Goal: Task Accomplishment & Management: Complete application form

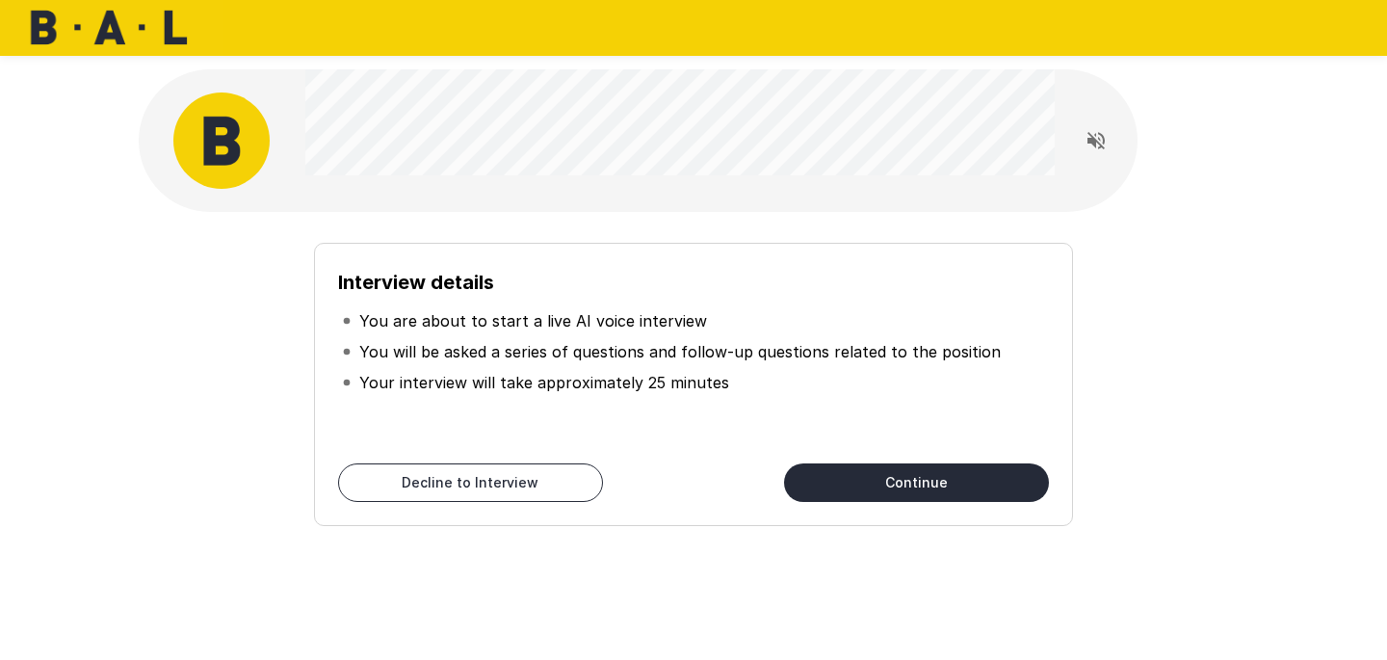
click at [915, 482] on button "Continue" at bounding box center [916, 482] width 265 height 39
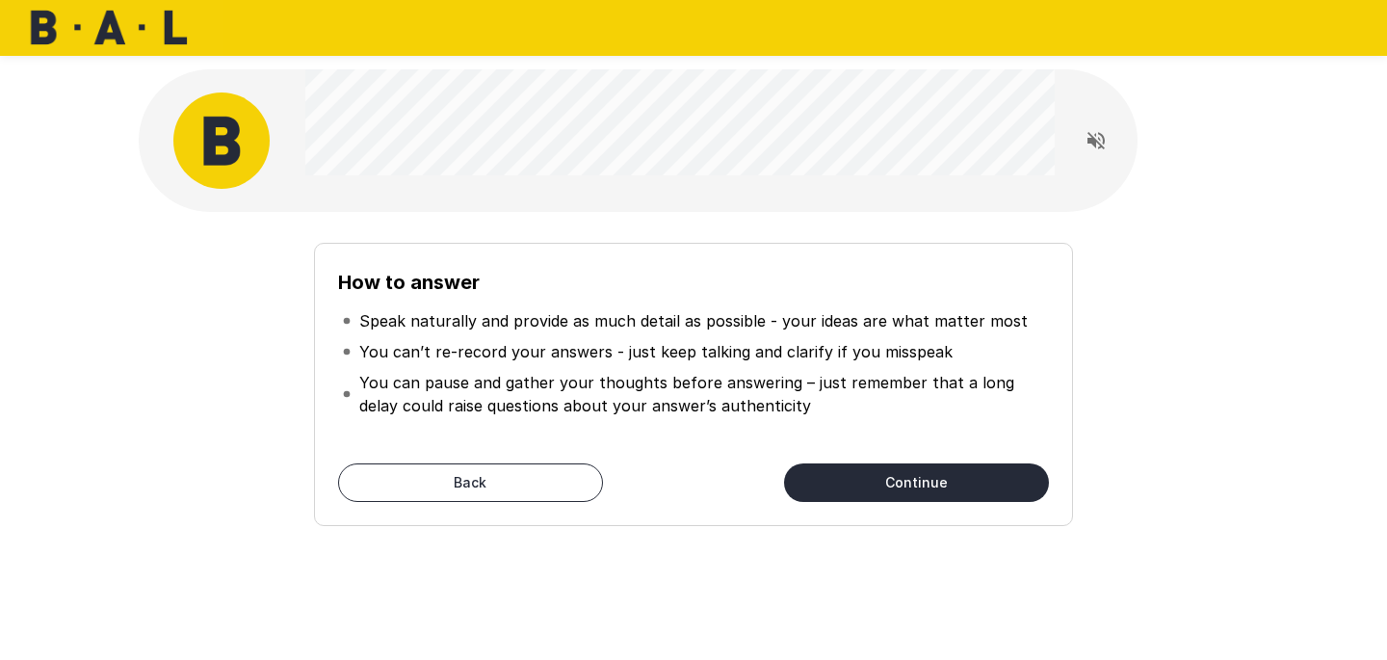
click at [915, 482] on button "Continue" at bounding box center [916, 482] width 265 height 39
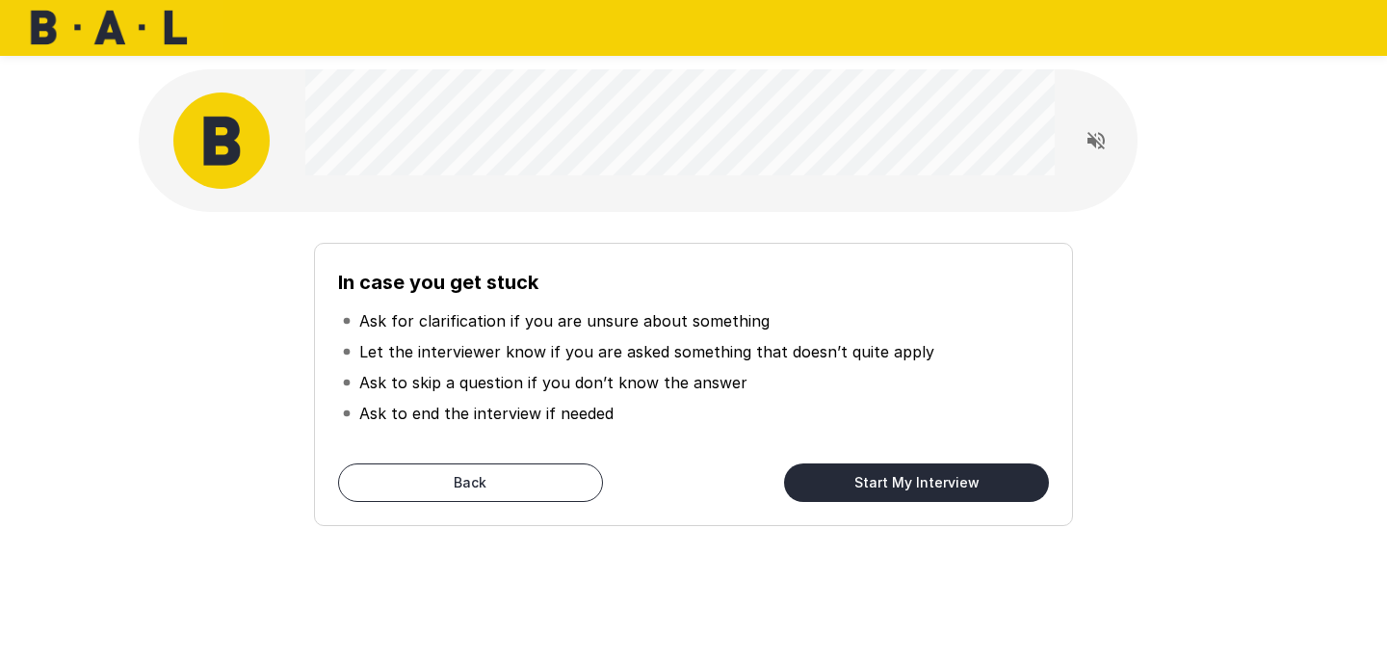
click at [498, 471] on button "Back" at bounding box center [470, 482] width 265 height 39
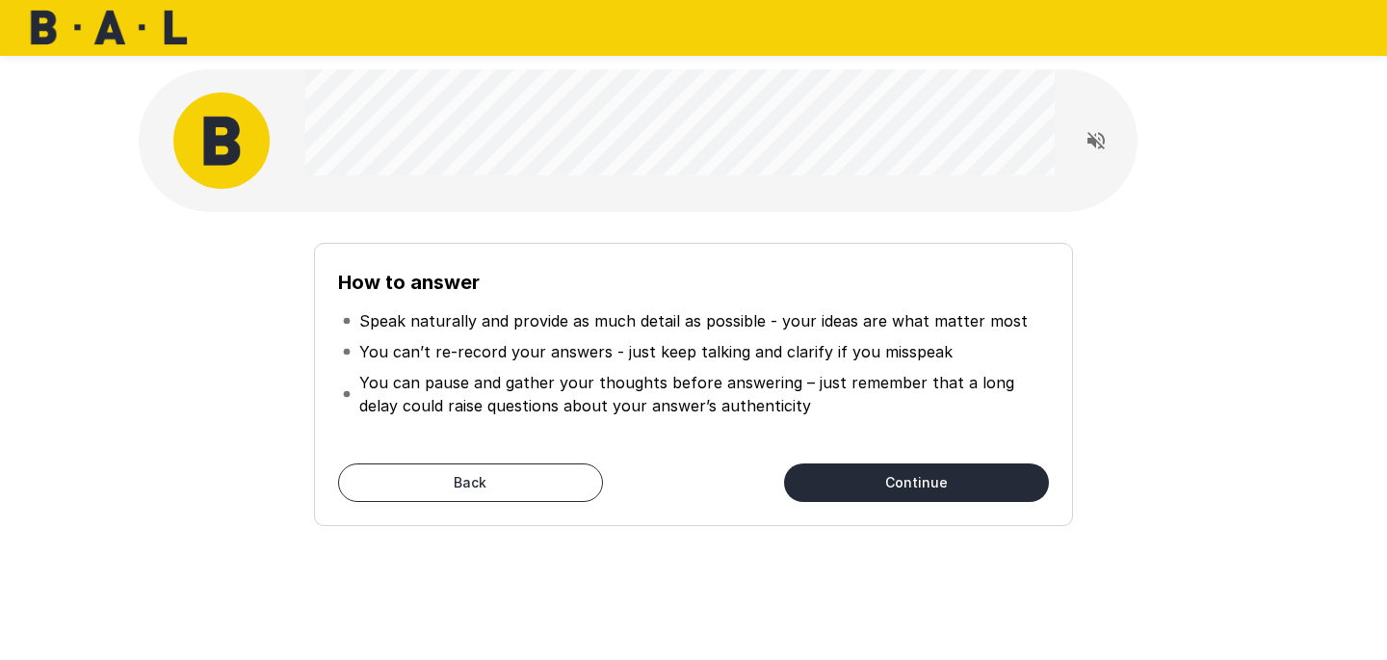
click at [498, 471] on button "Back" at bounding box center [470, 482] width 265 height 39
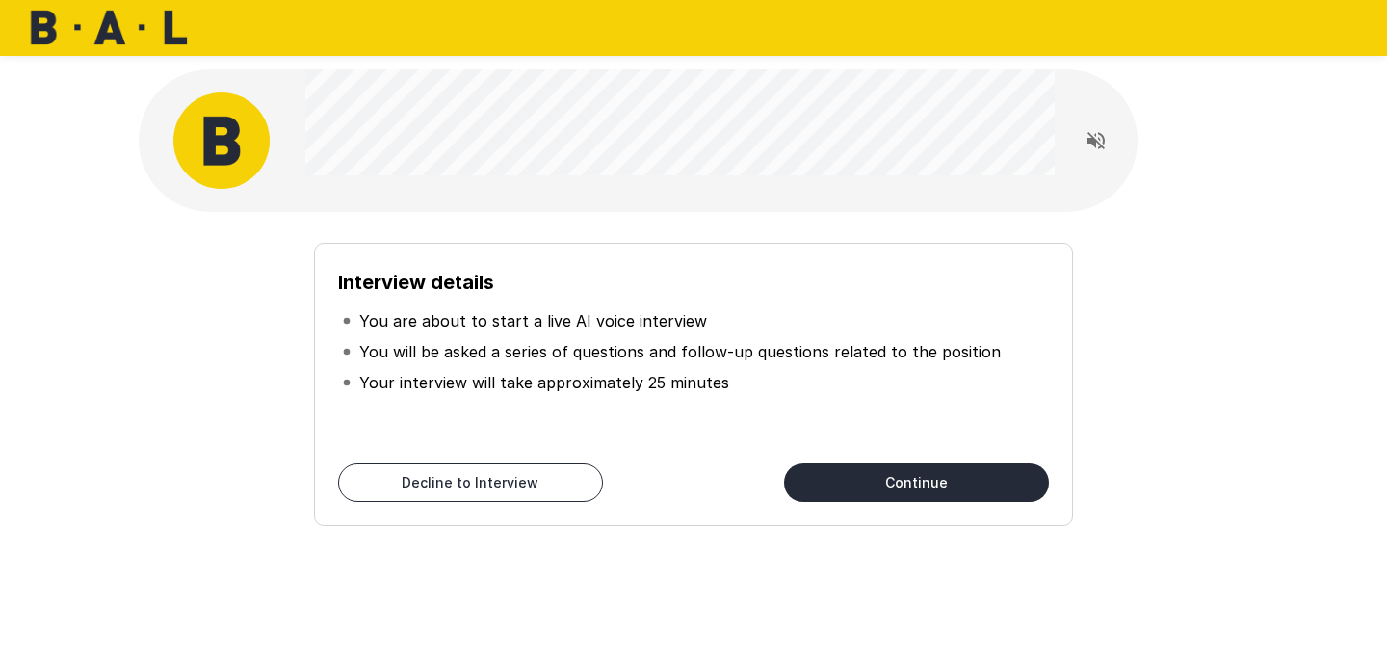
click at [960, 479] on button "Continue" at bounding box center [916, 482] width 265 height 39
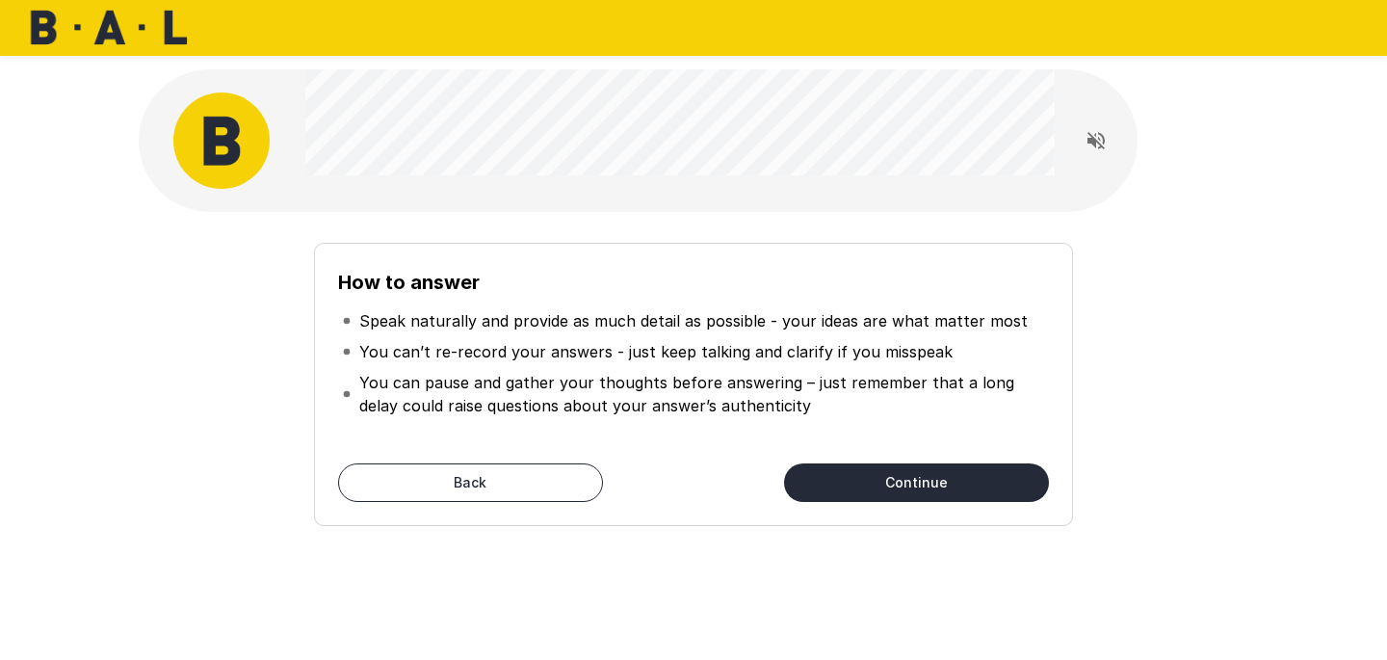
click at [960, 479] on button "Continue" at bounding box center [916, 482] width 265 height 39
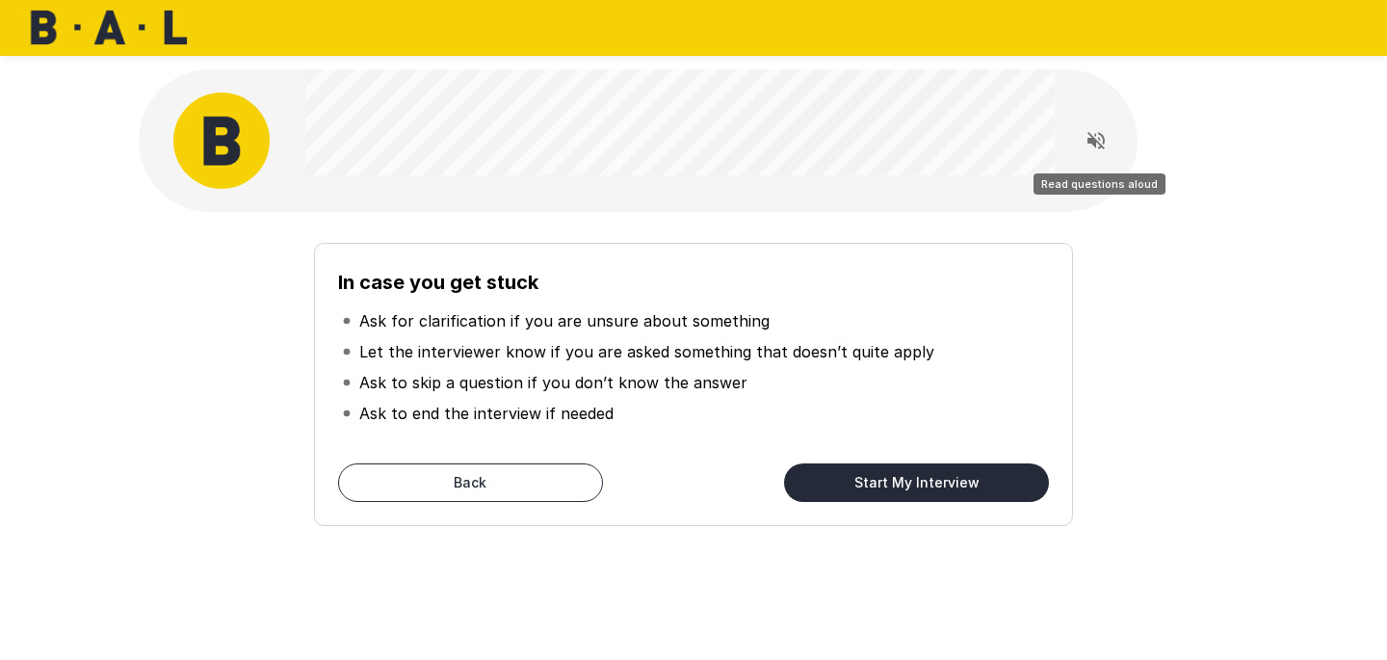
click at [1097, 143] on icon "Read questions aloud" at bounding box center [1096, 140] width 17 height 17
click at [894, 472] on button "Start My Interview" at bounding box center [916, 482] width 265 height 39
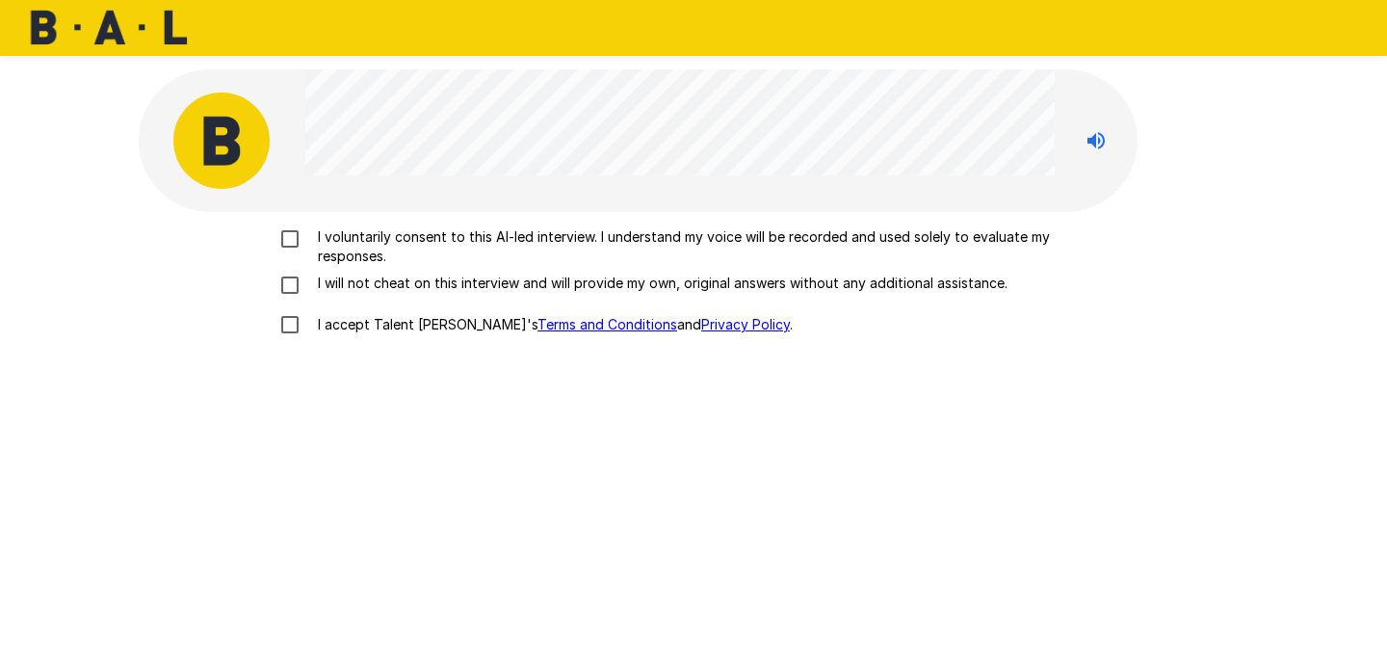
click at [824, 237] on p "I voluntarily consent to this AI-led interview. I understand my voice will be r…" at bounding box center [713, 246] width 807 height 39
click at [828, 283] on p "I will not cheat on this interview and will provide my own, original answers wi…" at bounding box center [659, 283] width 698 height 19
click at [379, 331] on p "I accept Talent Llama's Terms and Conditions and Privacy Policy ." at bounding box center [551, 324] width 483 height 19
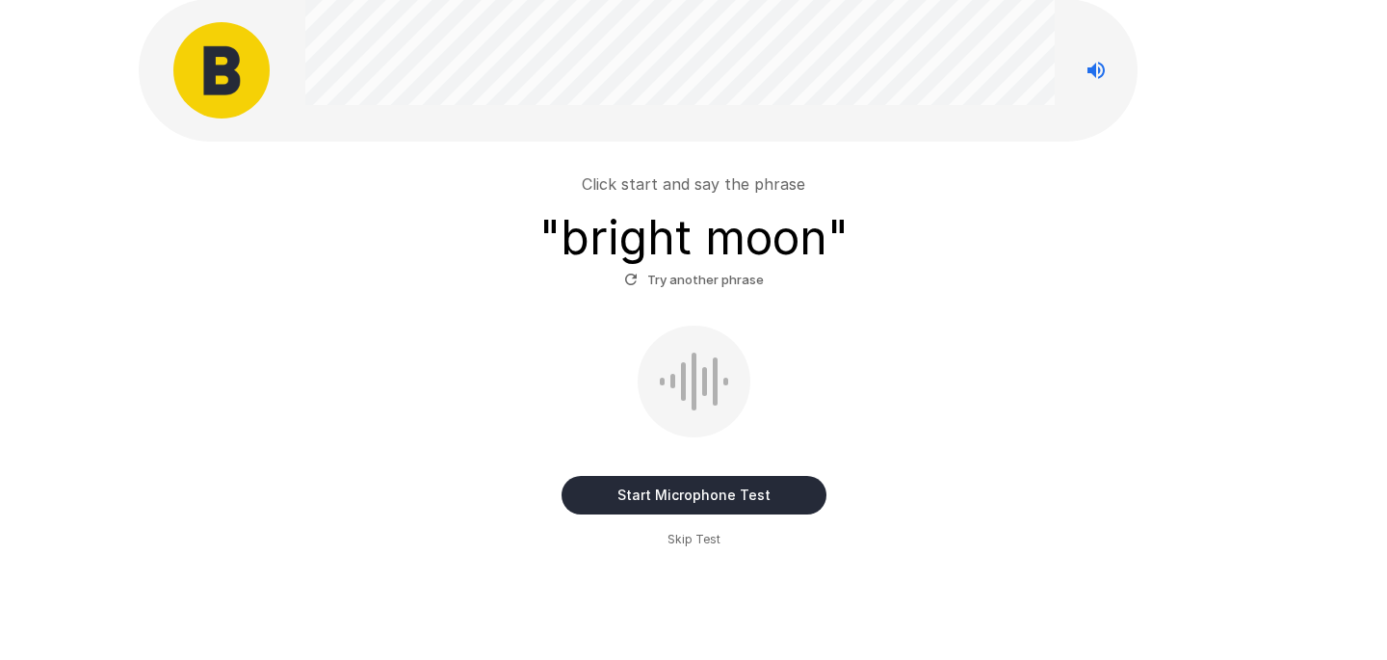
scroll to position [69, 0]
click at [750, 490] on button "Start Microphone Test" at bounding box center [694, 496] width 265 height 39
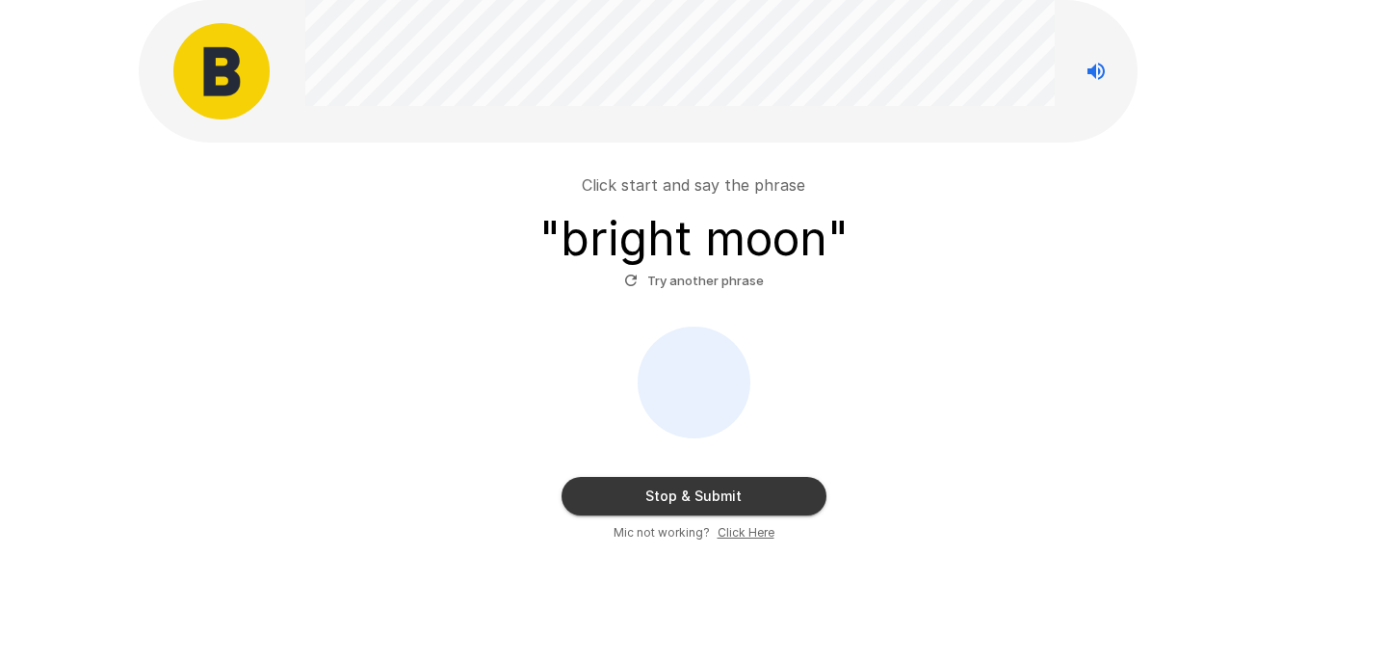
click at [750, 490] on button "Stop & Submit" at bounding box center [694, 496] width 265 height 39
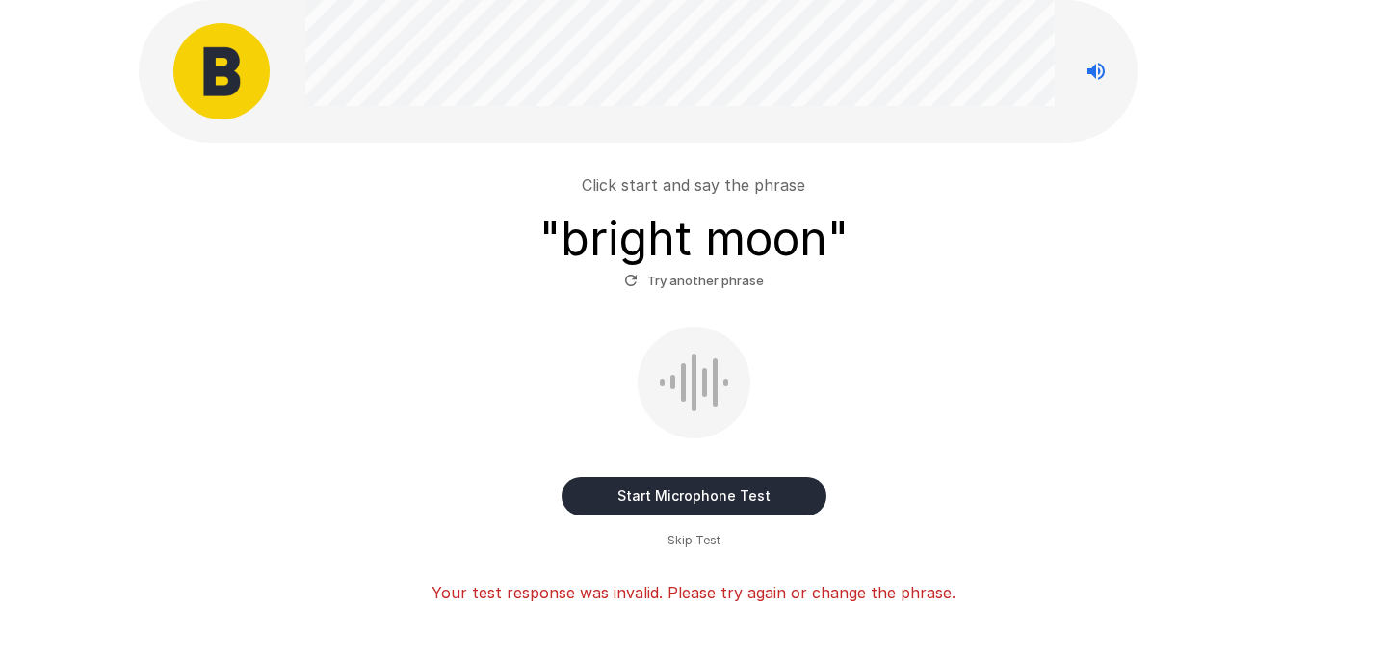
click at [655, 488] on button "Start Microphone Test" at bounding box center [694, 496] width 265 height 39
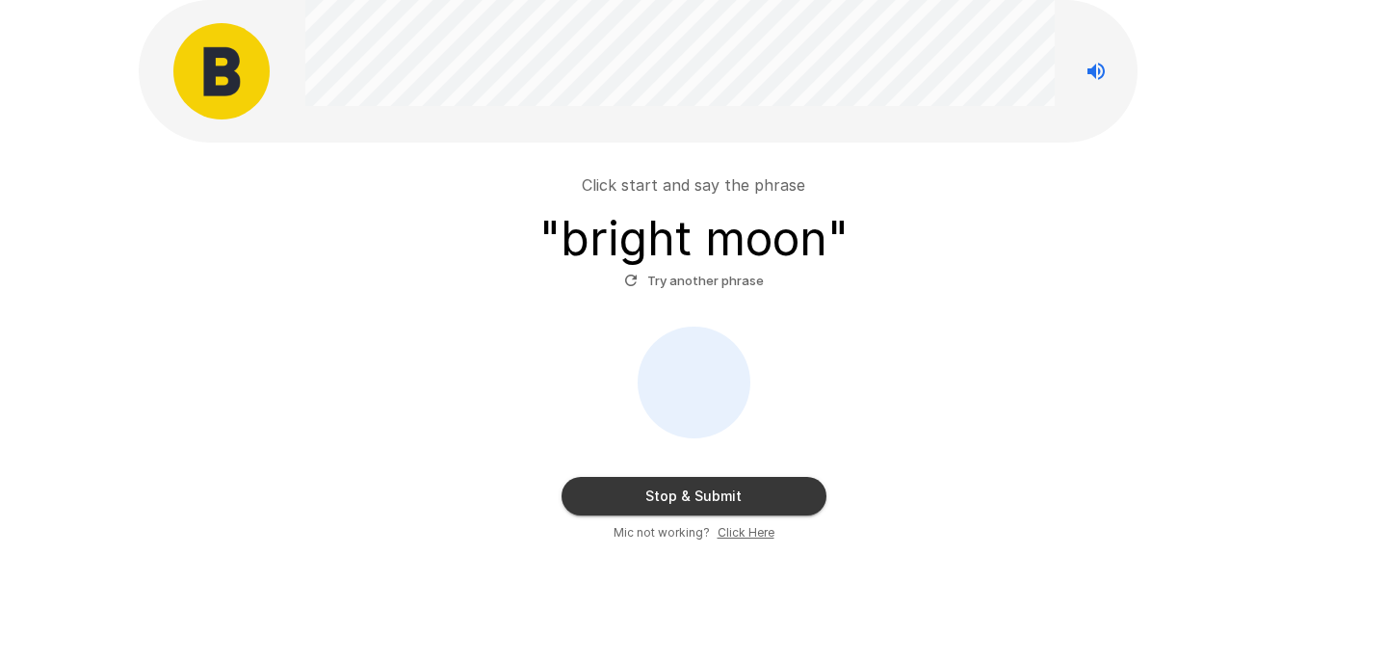
click at [655, 488] on button "Stop & Submit" at bounding box center [694, 496] width 265 height 39
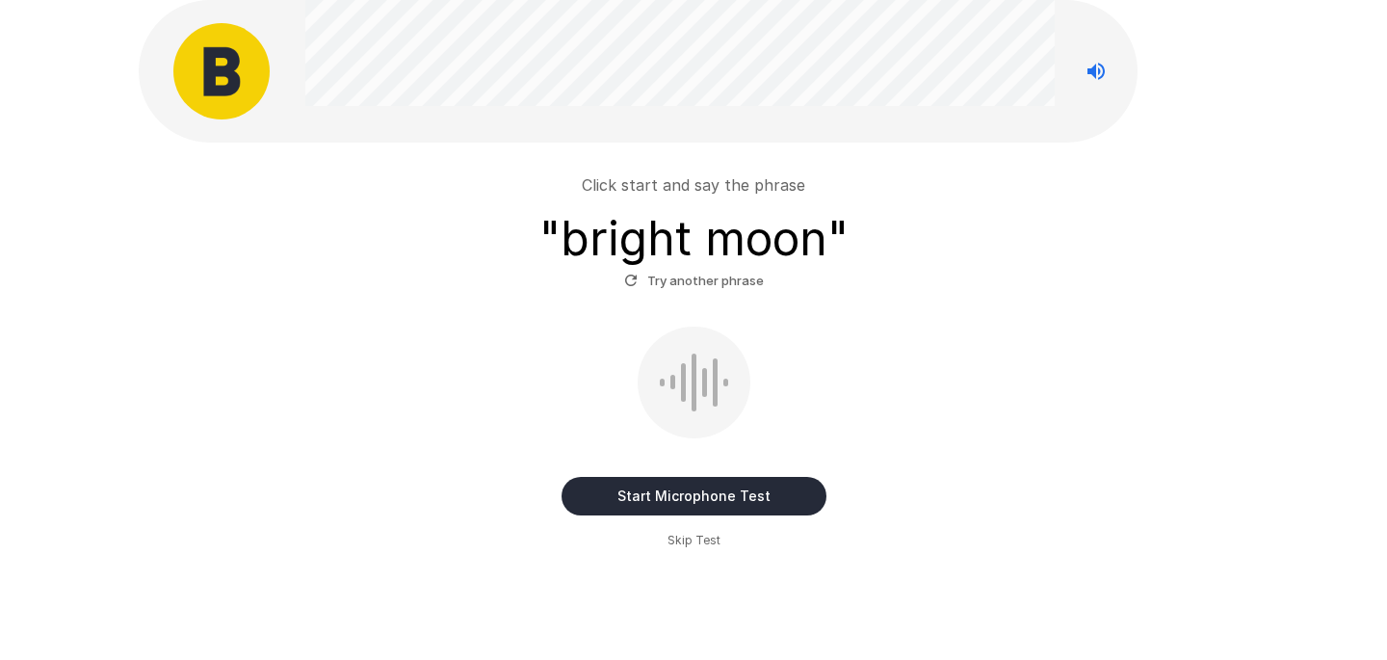
scroll to position [13, 0]
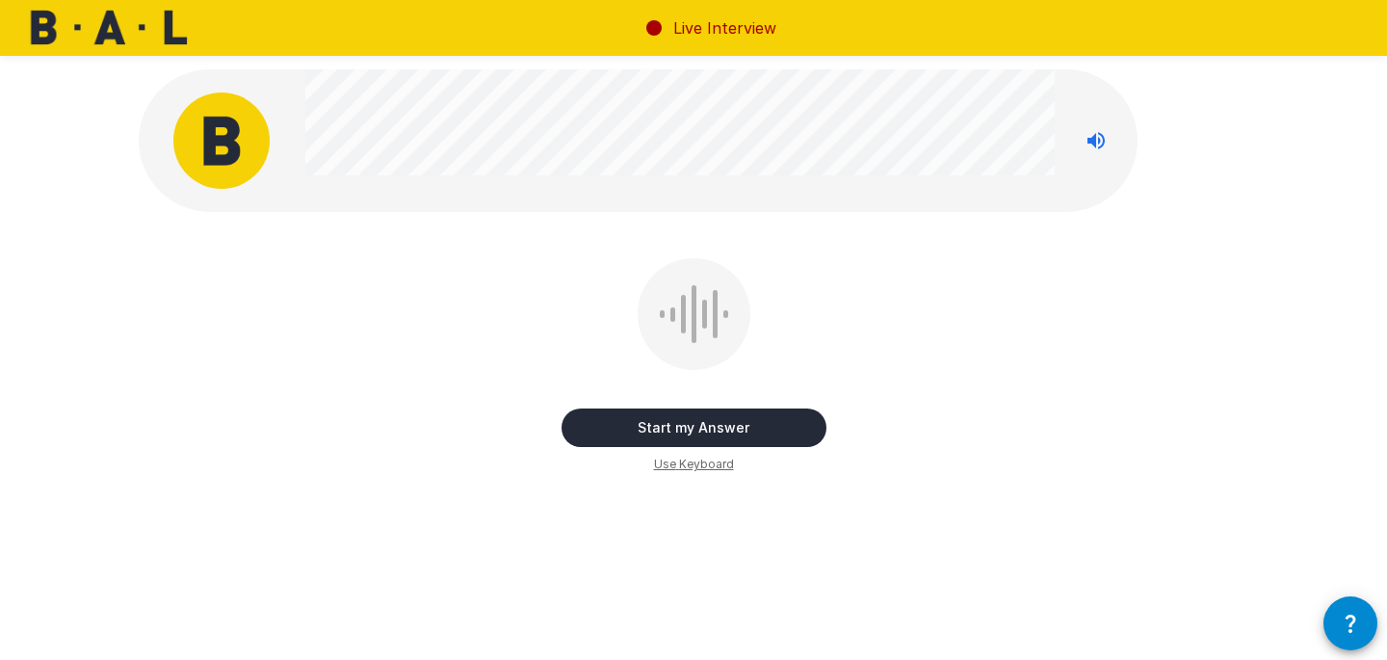
click at [726, 426] on button "Start my Answer" at bounding box center [694, 428] width 265 height 39
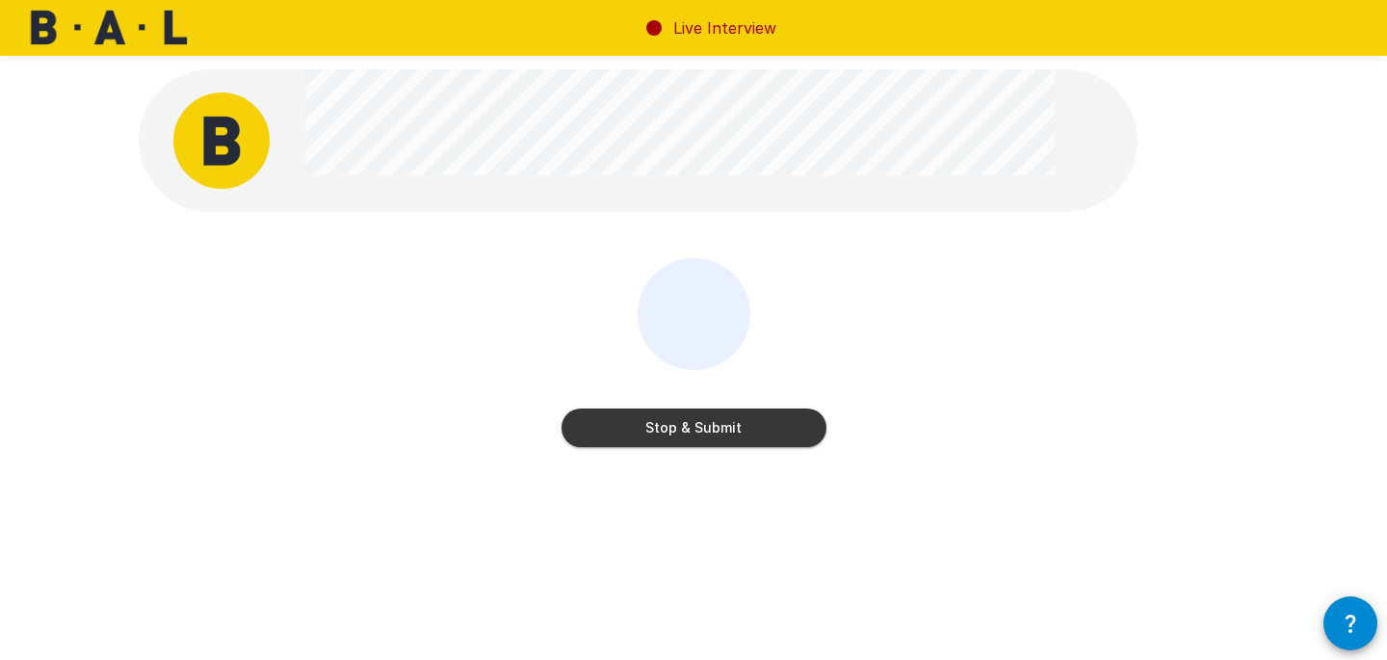
click at [668, 433] on button "Stop & Submit" at bounding box center [694, 428] width 265 height 39
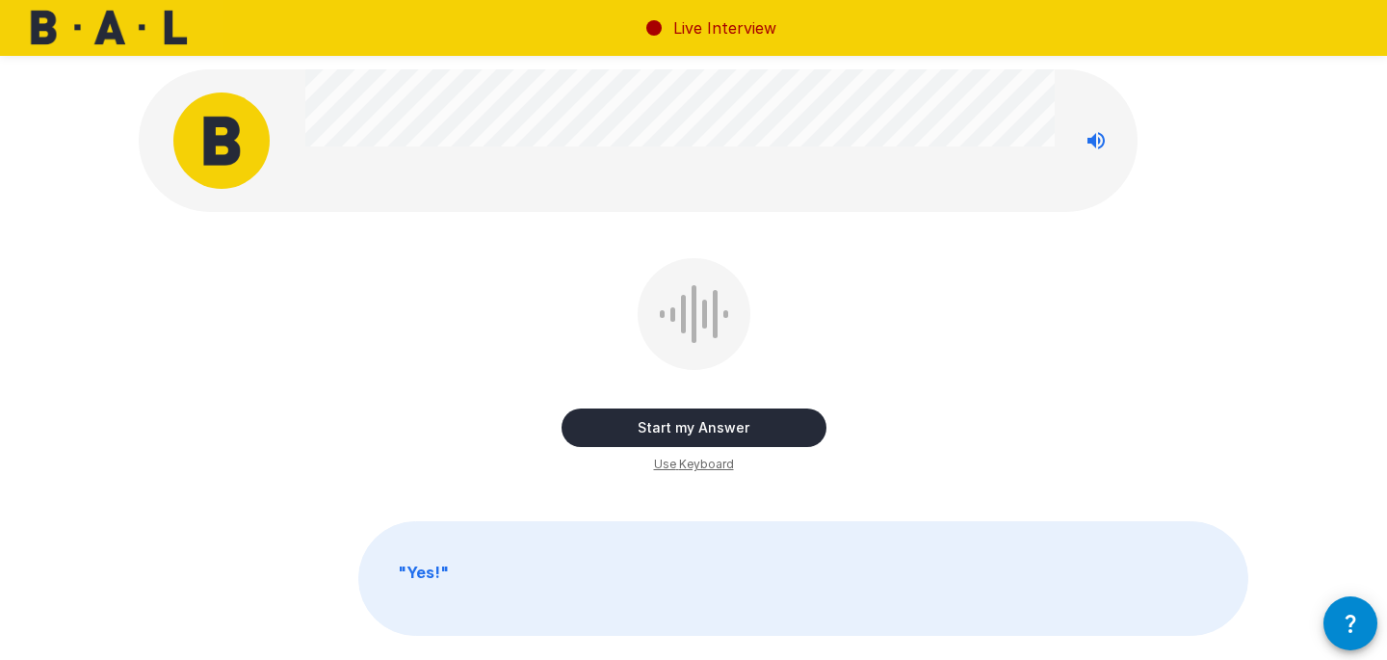
click at [758, 430] on button "Start my Answer" at bounding box center [694, 428] width 265 height 39
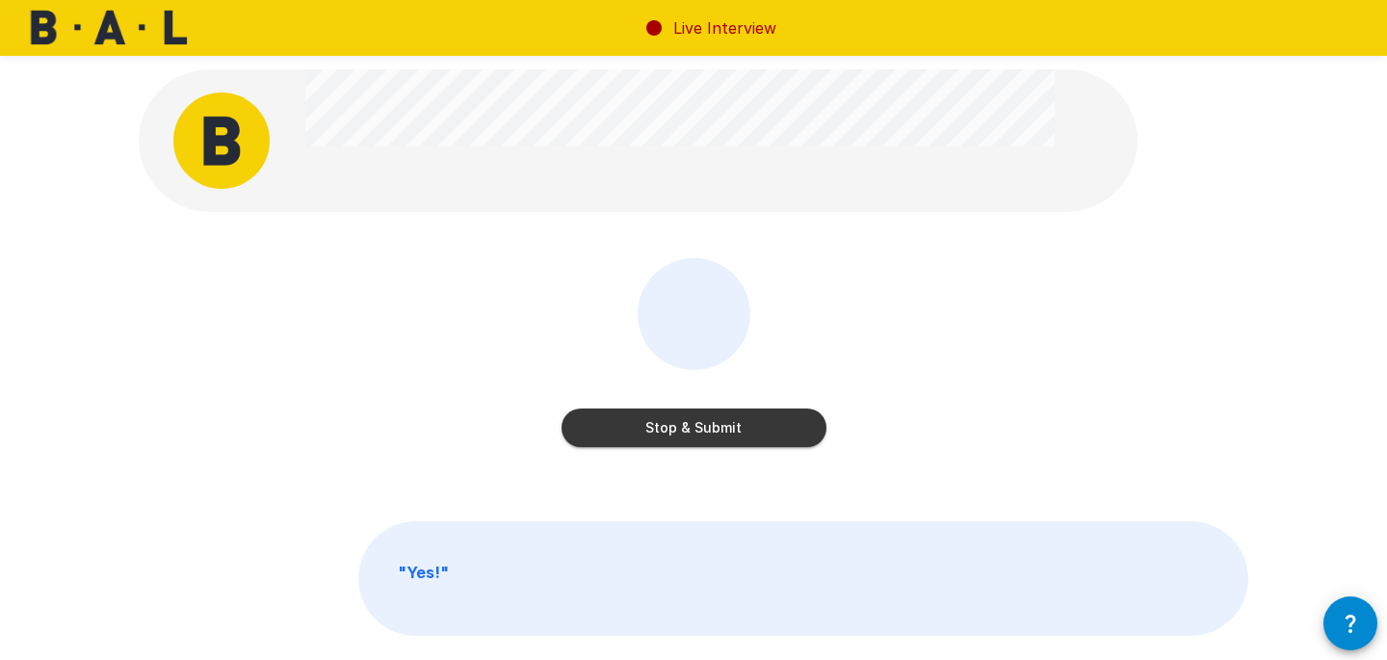
click at [758, 430] on button "Stop & Submit" at bounding box center [694, 428] width 265 height 39
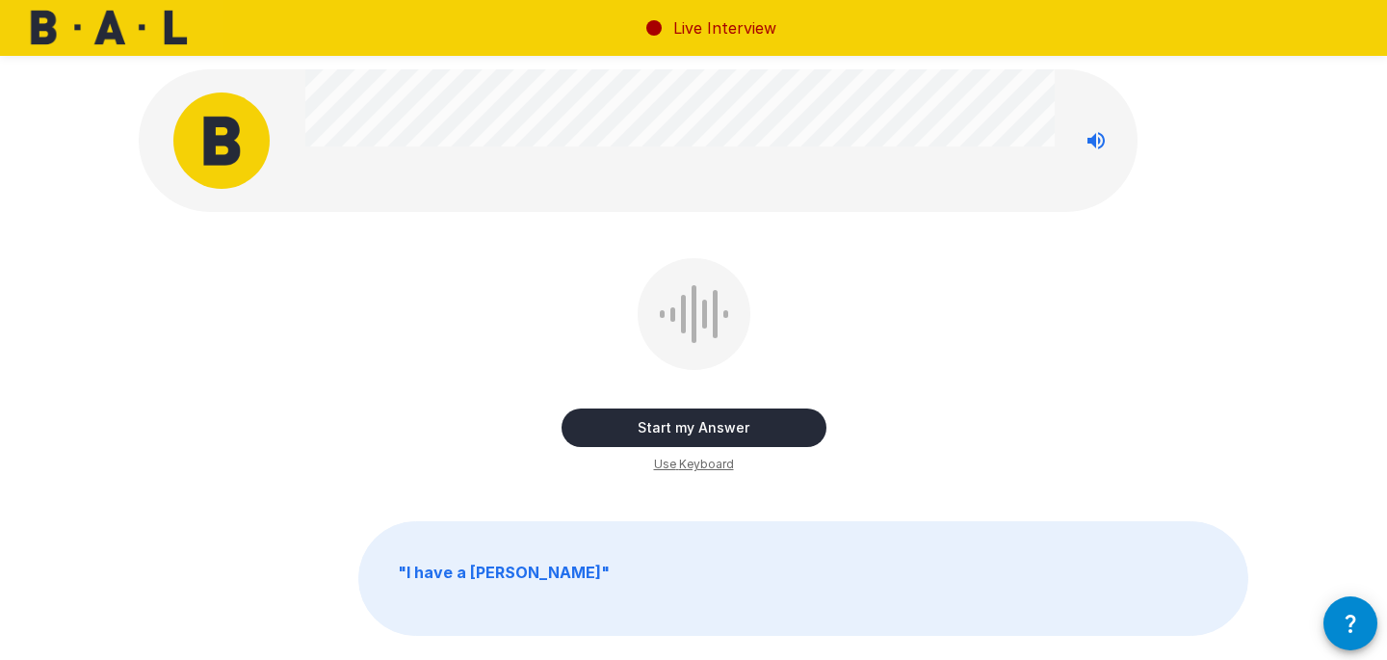
click at [758, 430] on button "Start my Answer" at bounding box center [694, 428] width 265 height 39
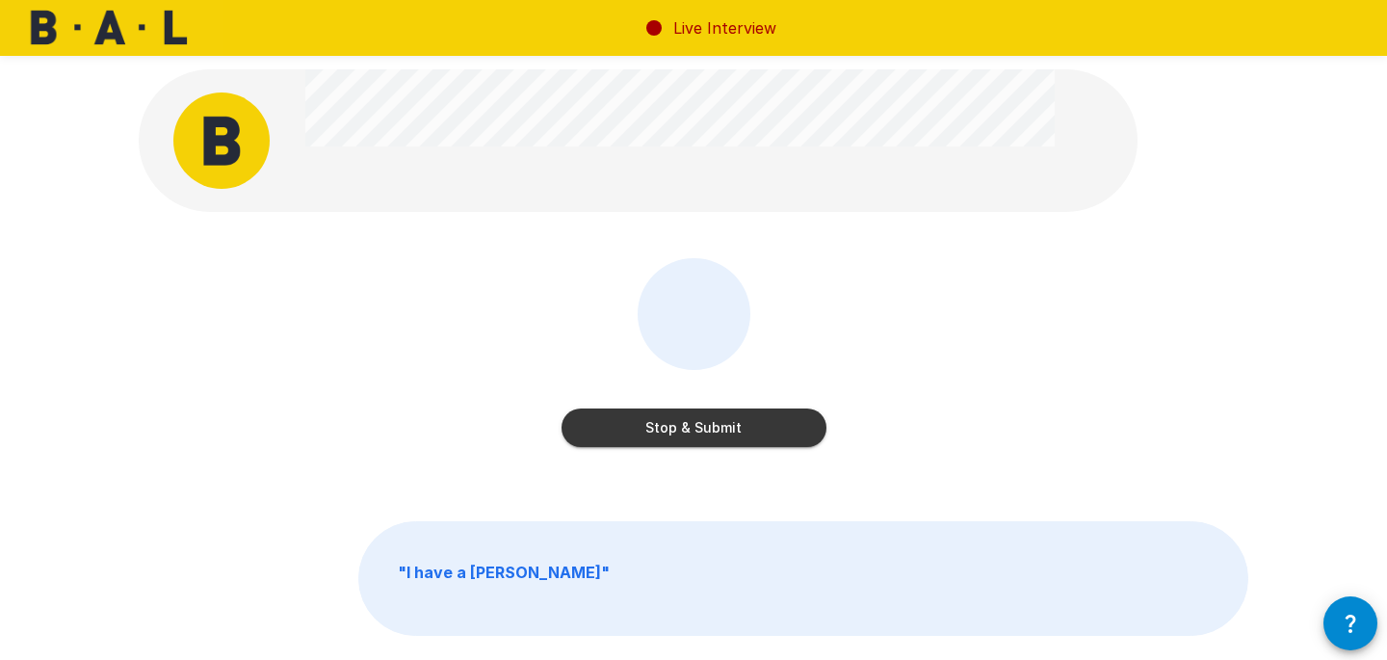
click at [728, 420] on button "Stop & Submit" at bounding box center [694, 428] width 265 height 39
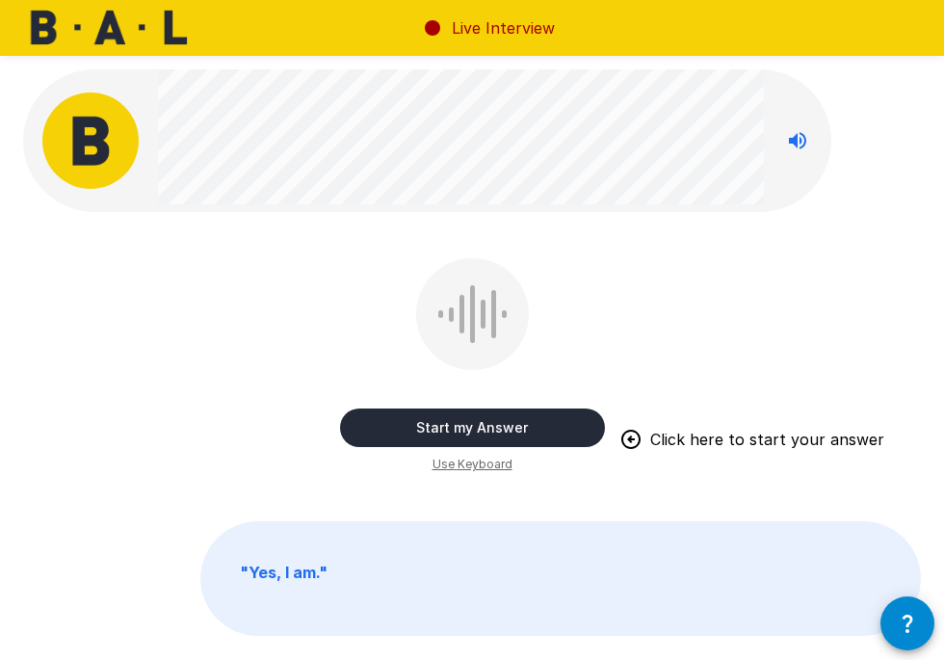
click at [451, 434] on button "Start my Answer" at bounding box center [472, 428] width 265 height 39
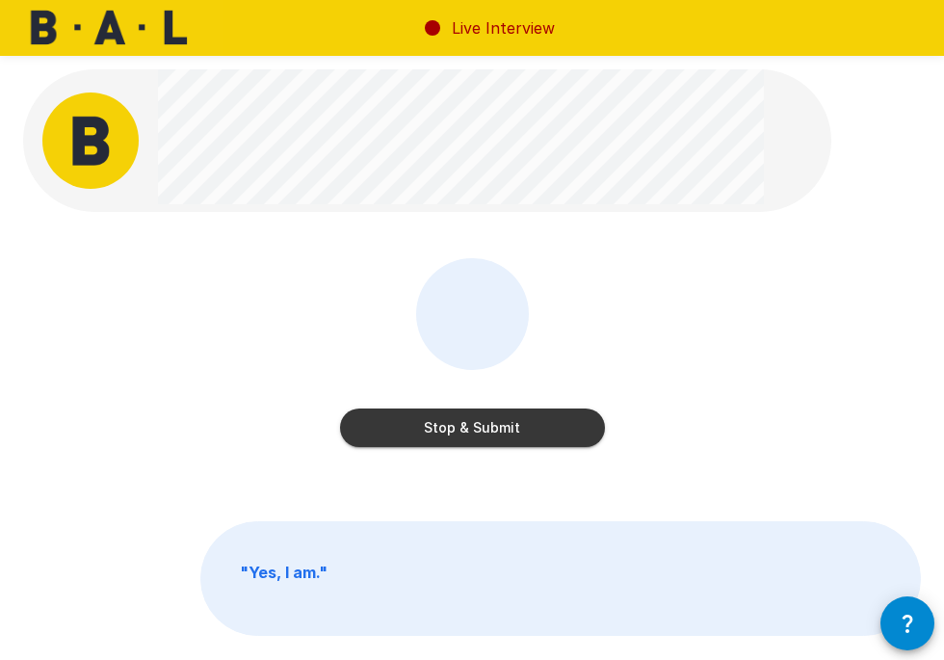
click at [534, 438] on button "Stop & Submit" at bounding box center [472, 428] width 265 height 39
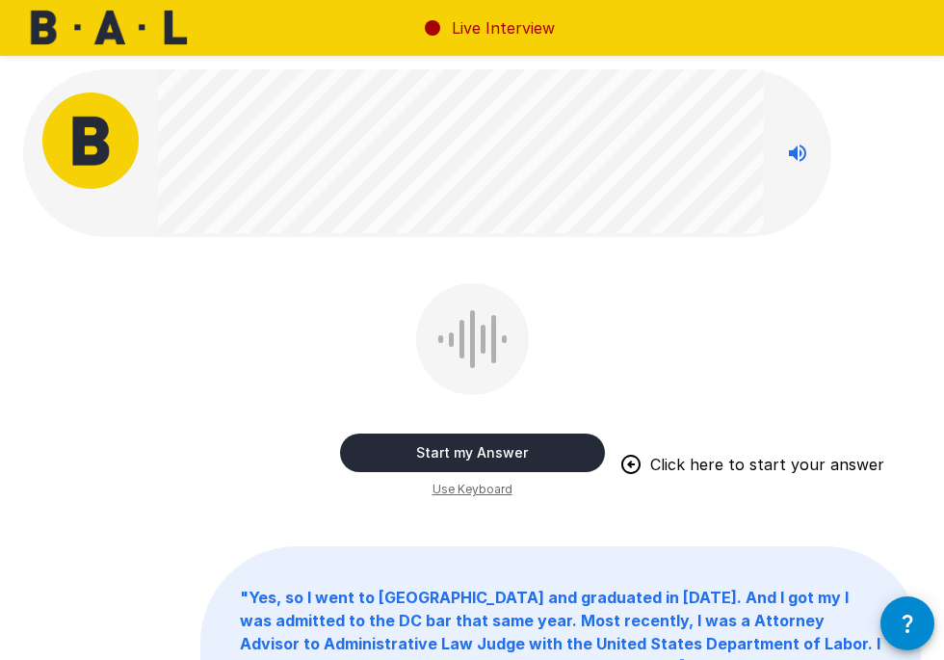
click at [551, 440] on button "Start my Answer" at bounding box center [472, 453] width 265 height 39
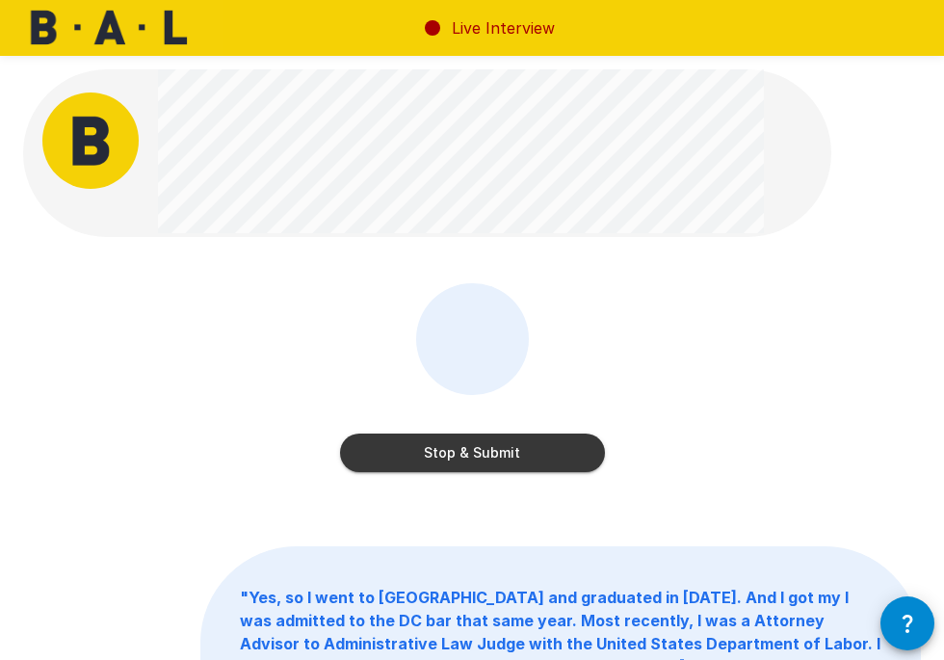
click at [535, 462] on button "Stop & Submit" at bounding box center [472, 453] width 265 height 39
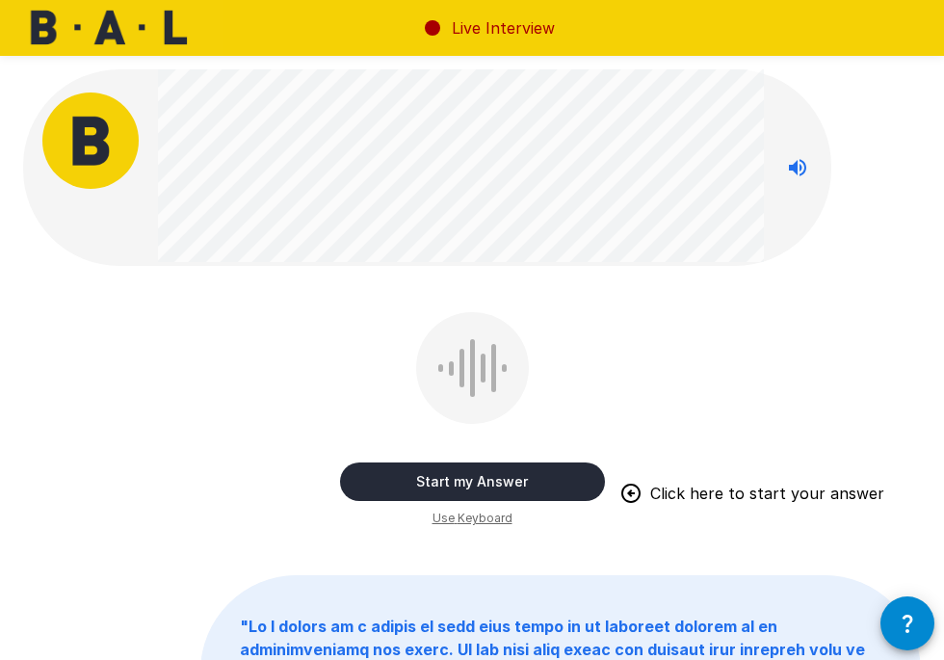
click at [530, 476] on button "Start my Answer" at bounding box center [472, 481] width 265 height 39
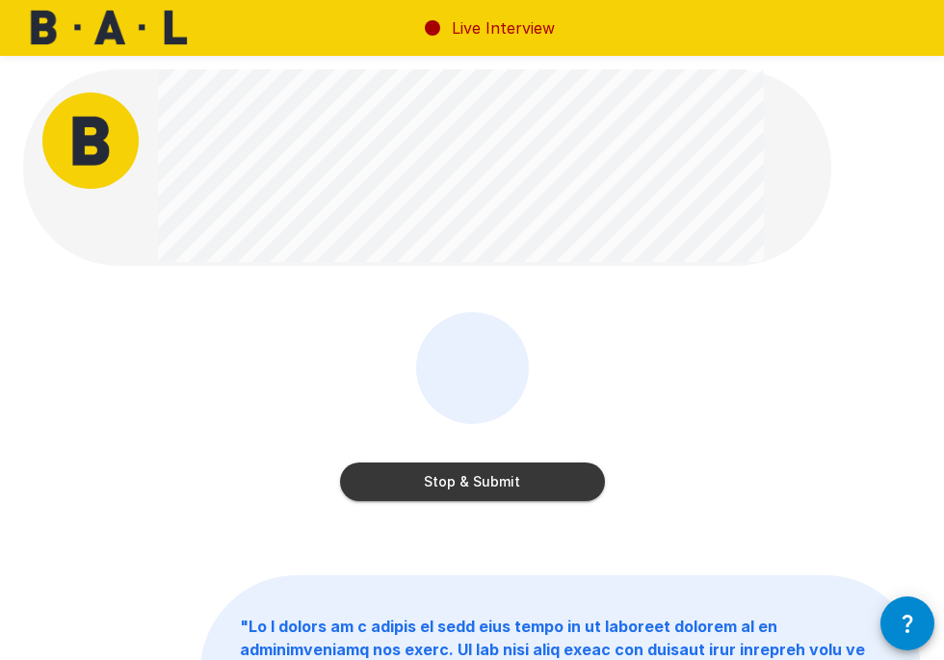
click at [530, 476] on button "Stop & Submit" at bounding box center [472, 481] width 265 height 39
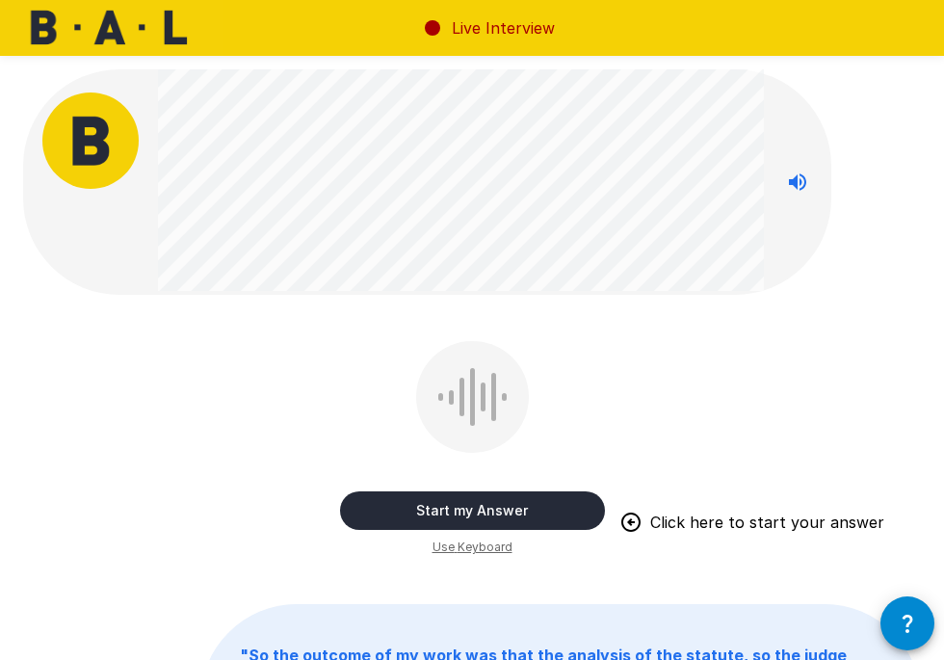
click at [529, 512] on button "Start my Answer" at bounding box center [472, 510] width 265 height 39
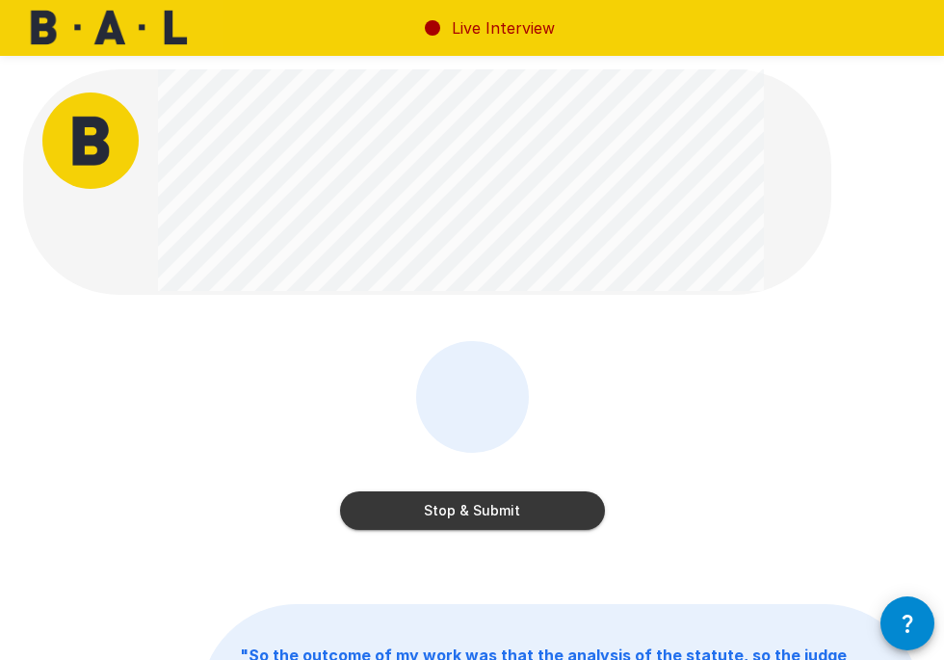
click at [529, 512] on button "Stop & Submit" at bounding box center [472, 510] width 265 height 39
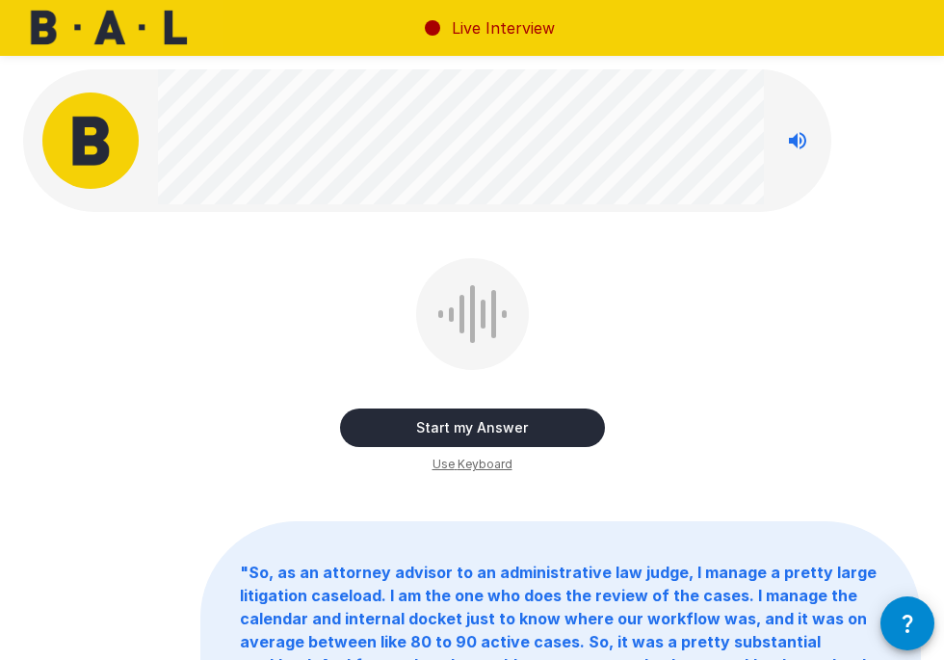
click at [522, 434] on button "Start my Answer" at bounding box center [472, 428] width 265 height 39
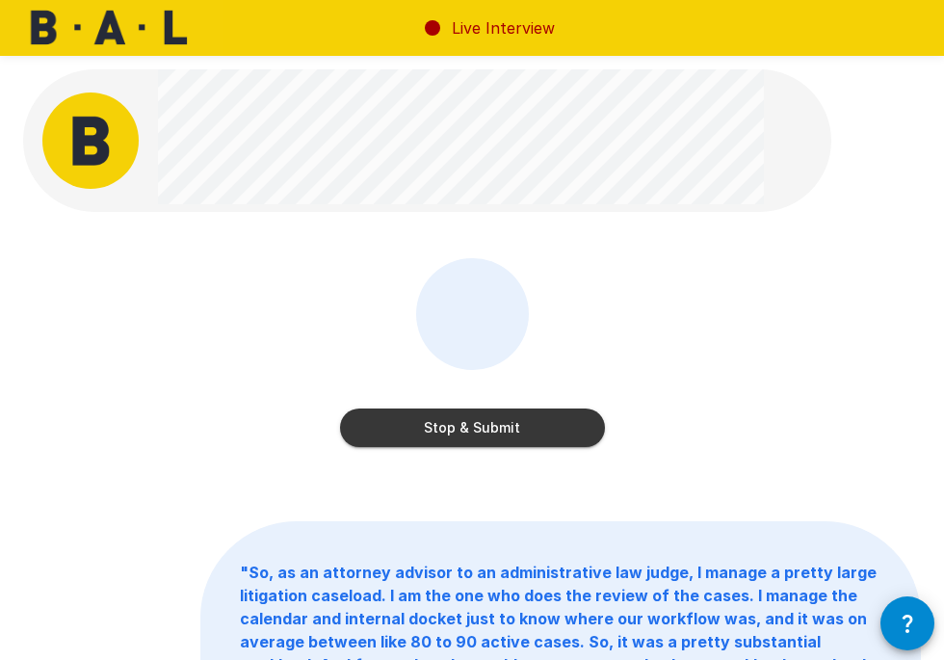
click at [508, 420] on button "Stop & Submit" at bounding box center [472, 428] width 265 height 39
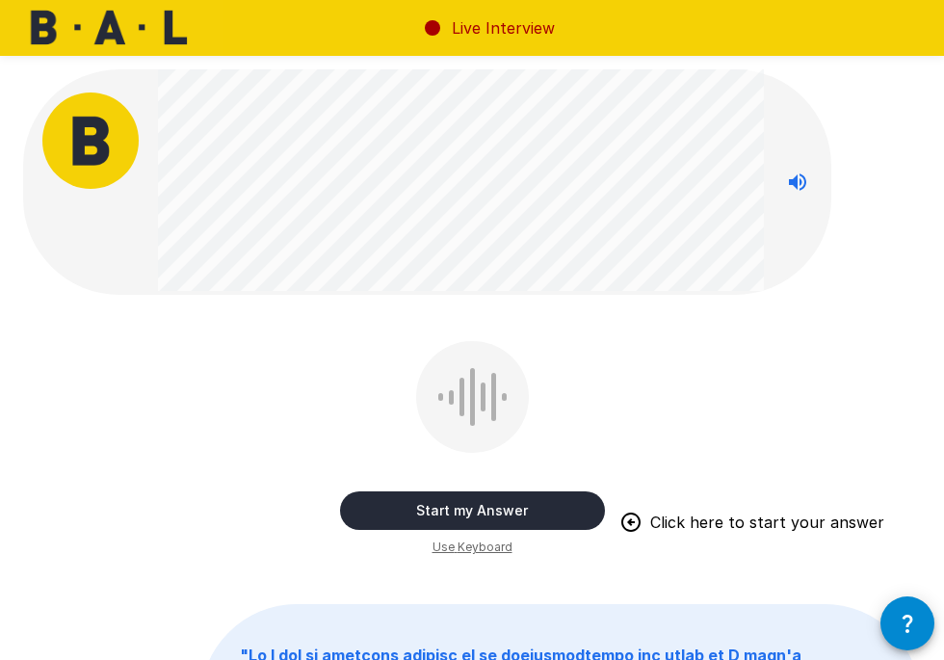
click at [573, 498] on button "Start my Answer" at bounding box center [472, 510] width 265 height 39
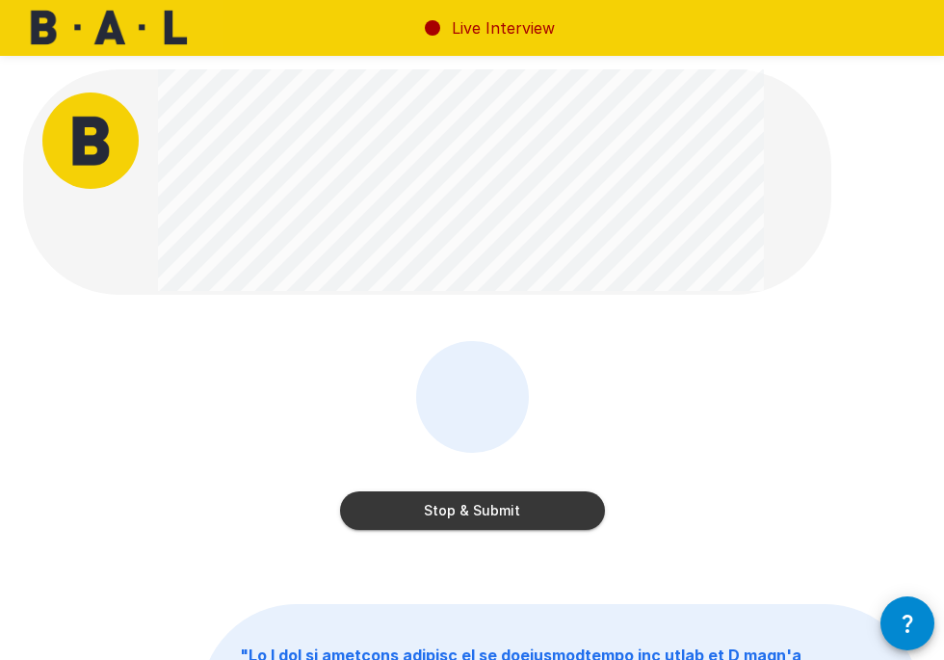
click at [542, 511] on button "Stop & Submit" at bounding box center [472, 510] width 265 height 39
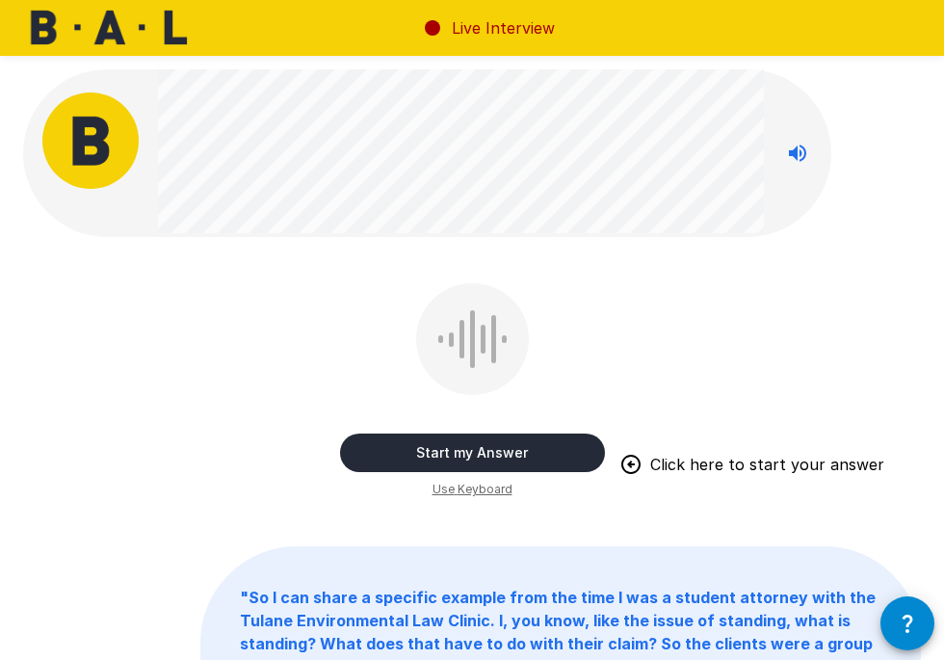
click at [543, 450] on button "Start my Answer" at bounding box center [472, 453] width 265 height 39
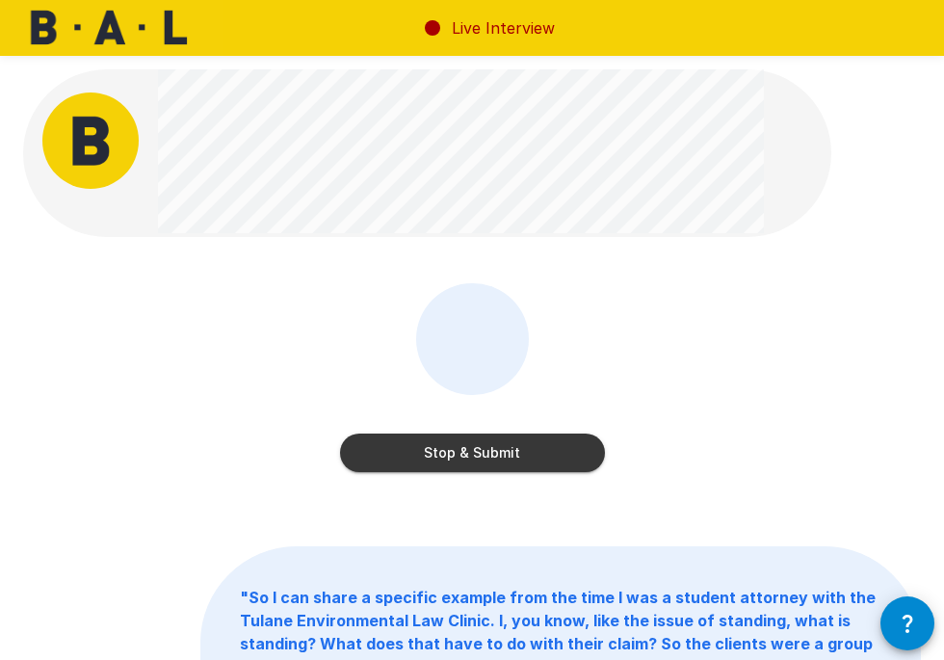
click at [543, 450] on button "Stop & Submit" at bounding box center [472, 453] width 265 height 39
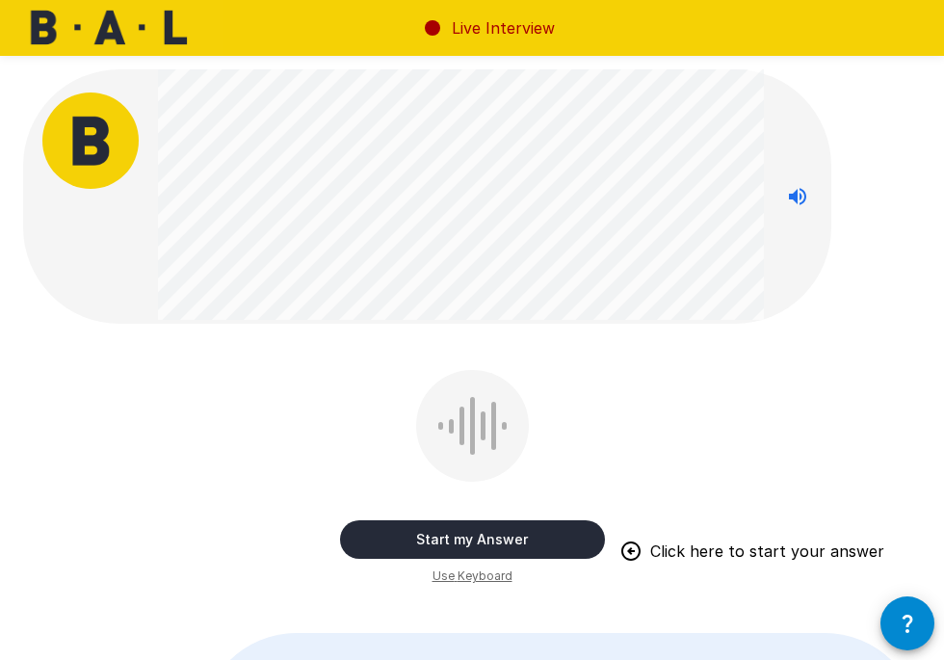
click at [541, 541] on button "Start my Answer" at bounding box center [472, 539] width 265 height 39
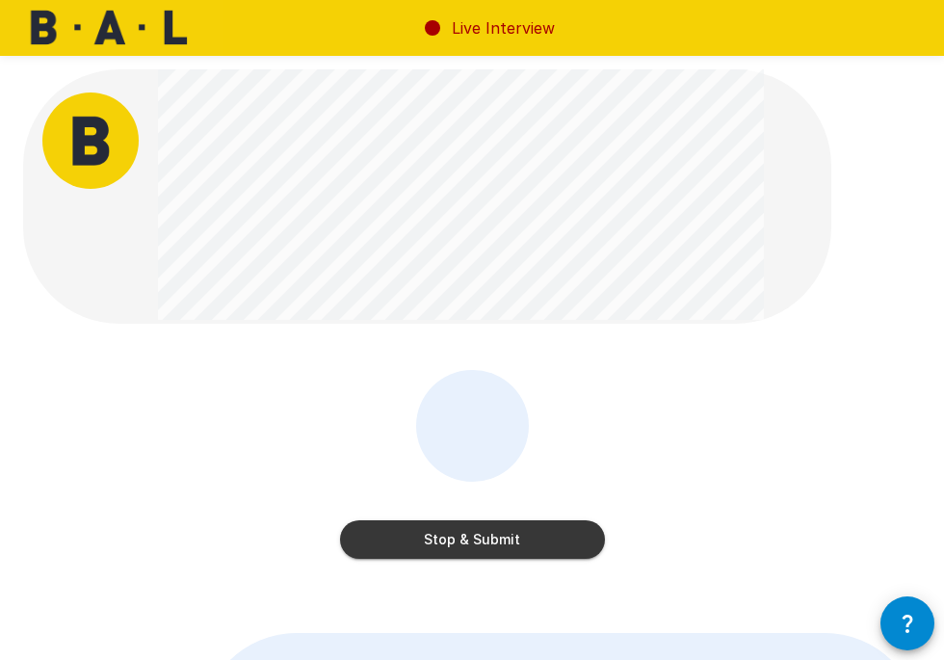
click at [541, 541] on button "Stop & Submit" at bounding box center [472, 539] width 265 height 39
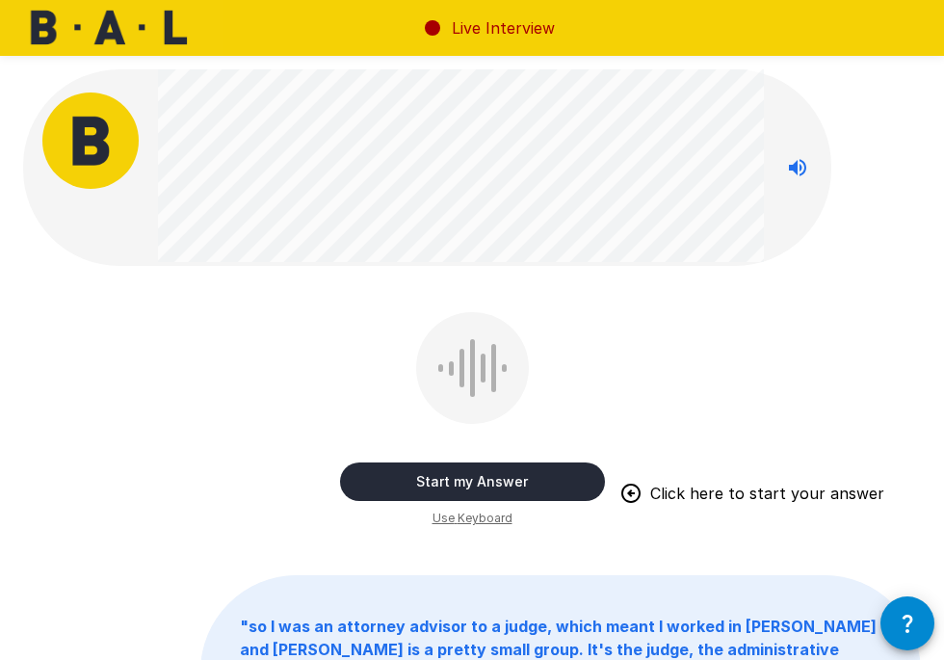
click at [538, 489] on button "Start my Answer" at bounding box center [472, 481] width 265 height 39
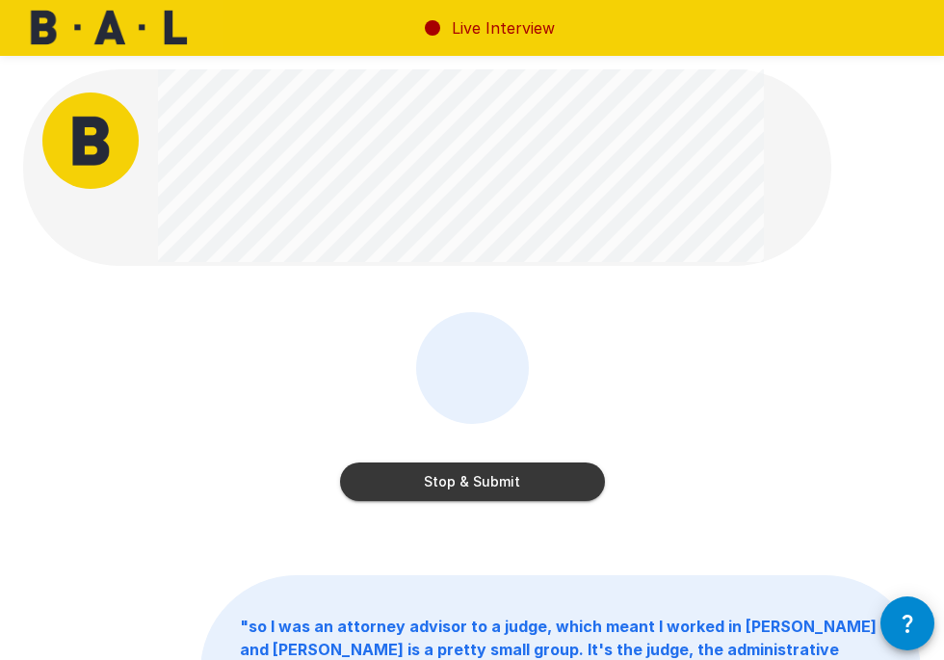
click at [538, 489] on button "Stop & Submit" at bounding box center [472, 481] width 265 height 39
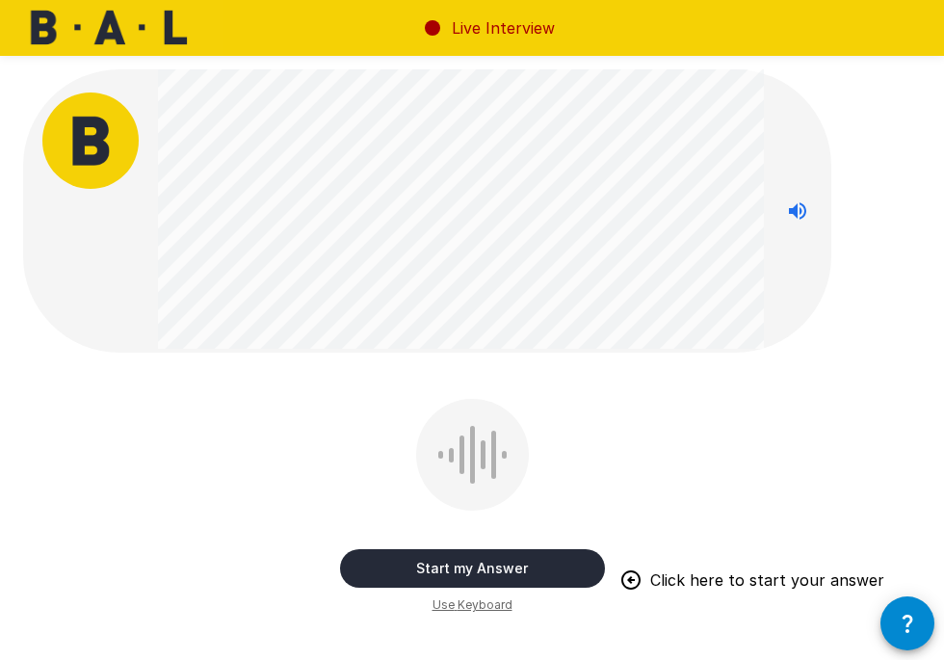
click at [563, 560] on button "Start my Answer" at bounding box center [472, 568] width 265 height 39
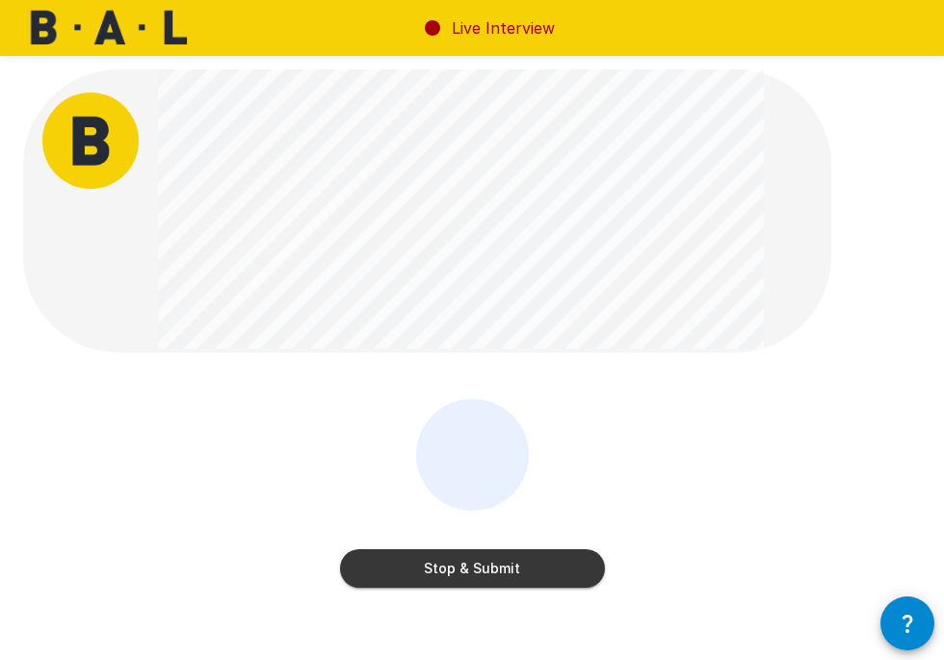
click at [500, 577] on button "Stop & Submit" at bounding box center [472, 568] width 265 height 39
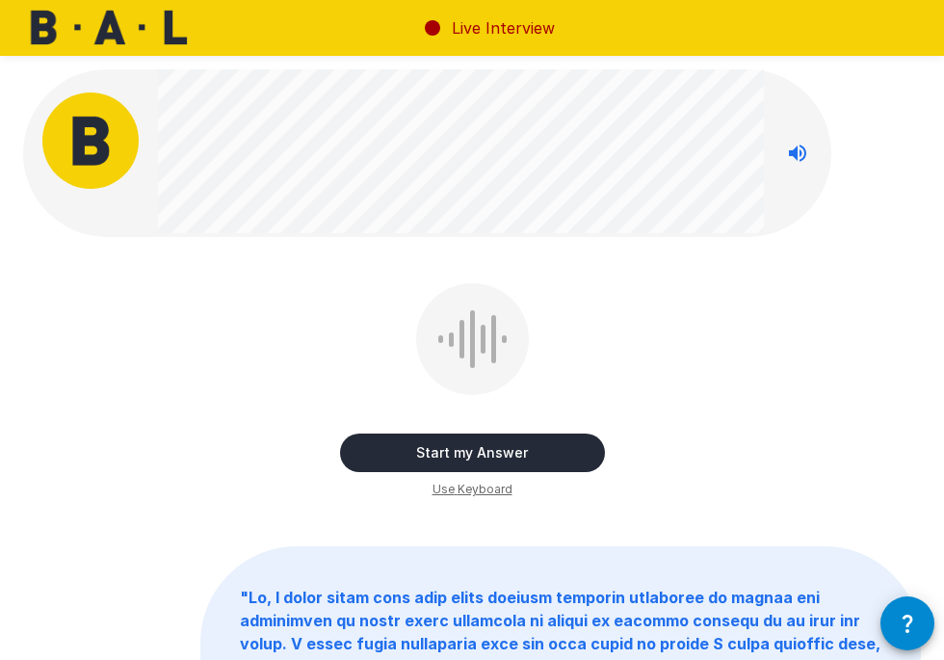
click at [504, 458] on button "Start my Answer" at bounding box center [472, 453] width 265 height 39
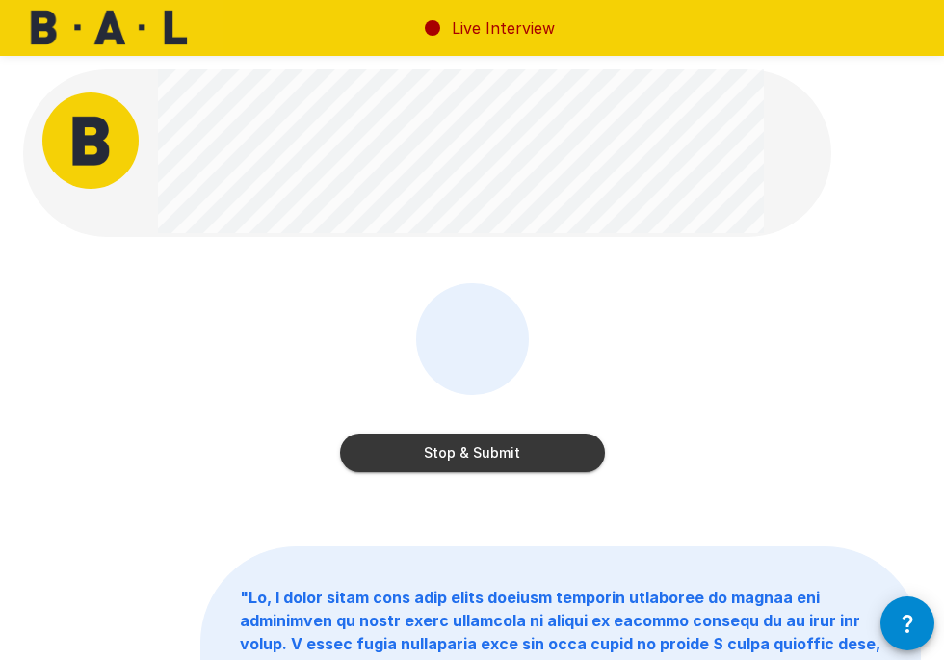
click at [504, 458] on button "Stop & Submit" at bounding box center [472, 453] width 265 height 39
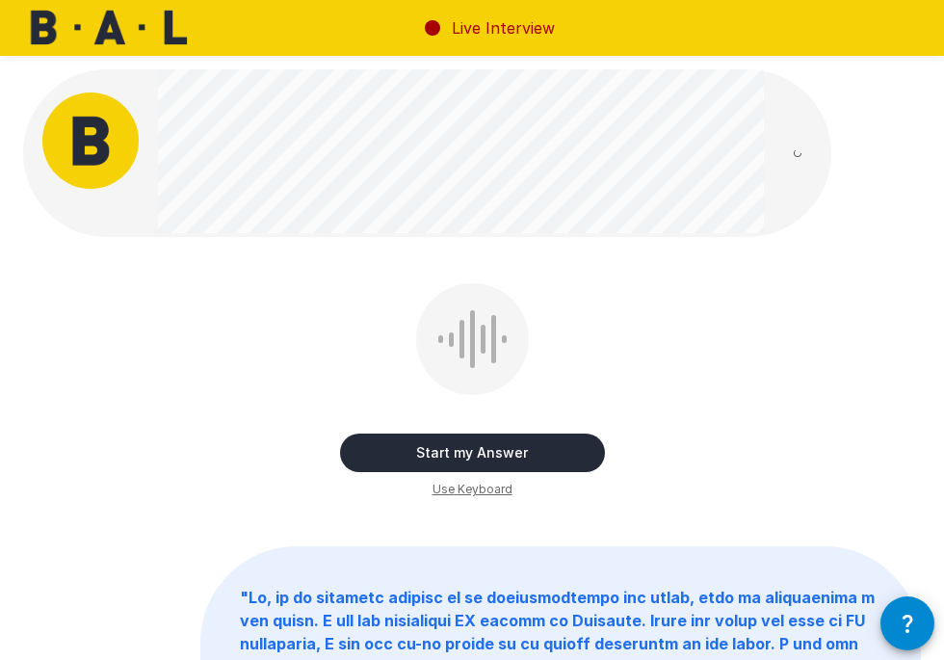
click at [504, 458] on button "Start my Answer" at bounding box center [472, 453] width 265 height 39
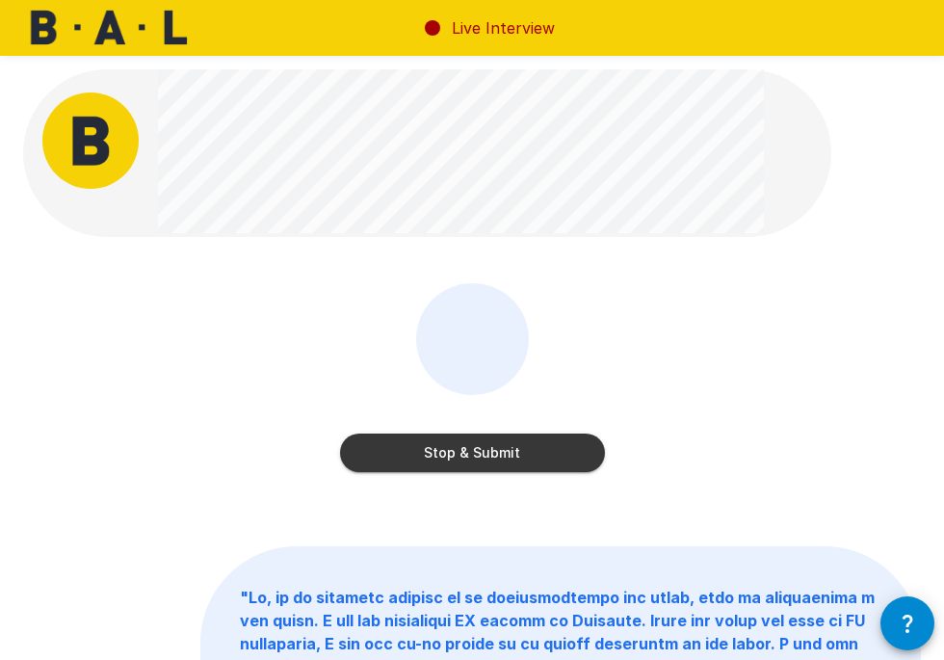
click at [481, 456] on button "Stop & Submit" at bounding box center [472, 453] width 265 height 39
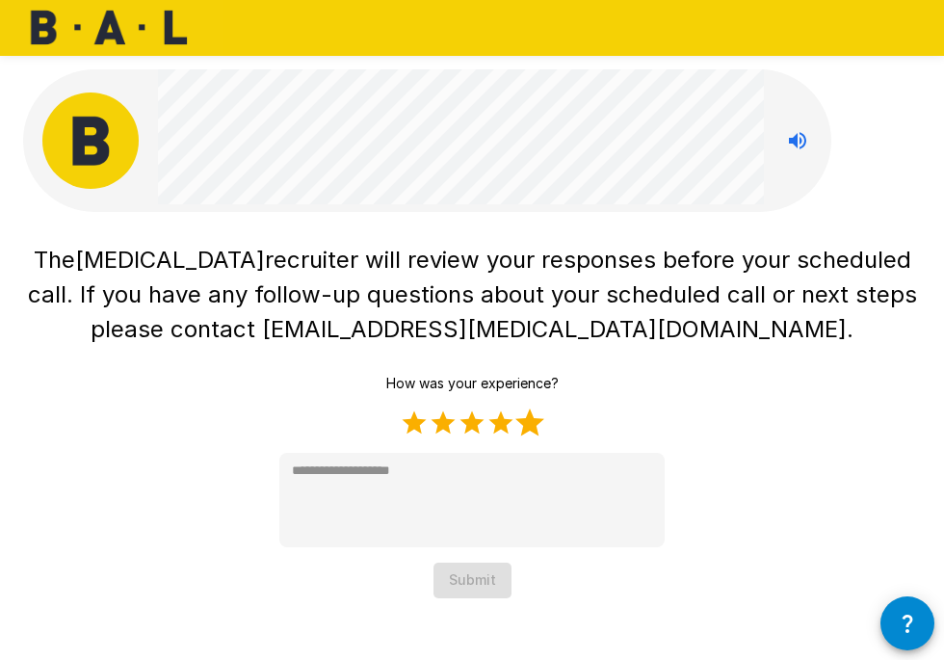
click at [531, 422] on label "5 Stars" at bounding box center [529, 423] width 29 height 29
type textarea "*"
click at [476, 575] on button "Submit" at bounding box center [473, 581] width 78 height 36
